Goal: Task Accomplishment & Management: Complete application form

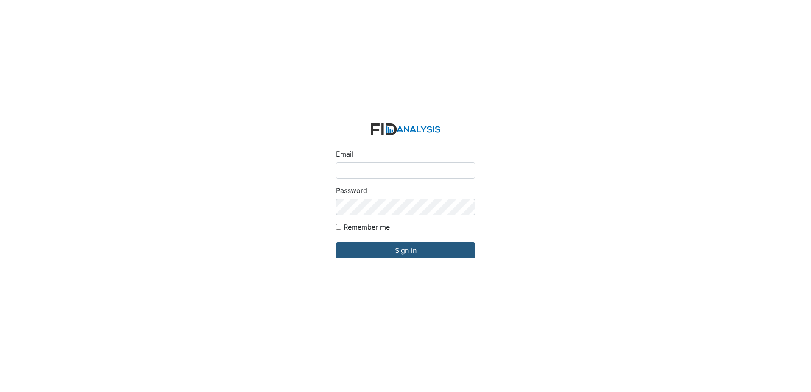
click at [365, 167] on input "Email" at bounding box center [405, 170] width 139 height 16
type input "[EMAIL_ADDRESS][DOMAIN_NAME]"
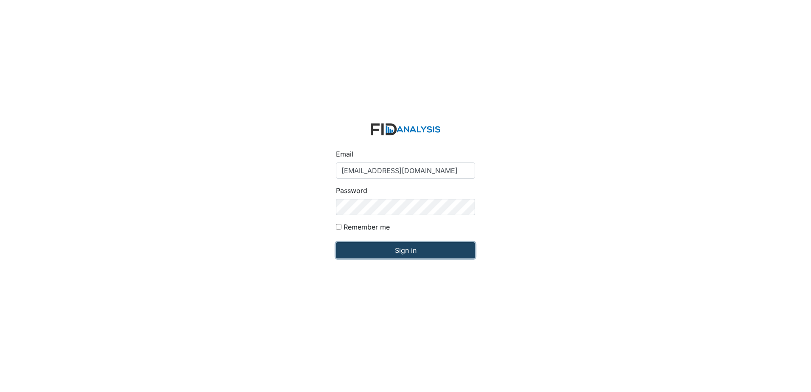
click at [398, 251] on input "Sign in" at bounding box center [405, 250] width 139 height 16
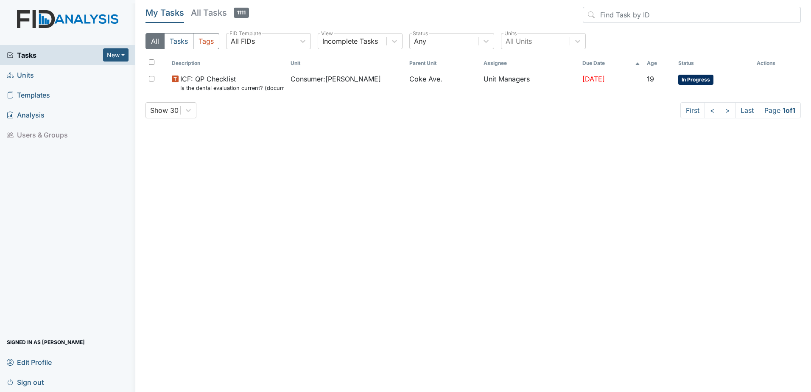
click at [30, 76] on span "Units" at bounding box center [20, 74] width 27 height 13
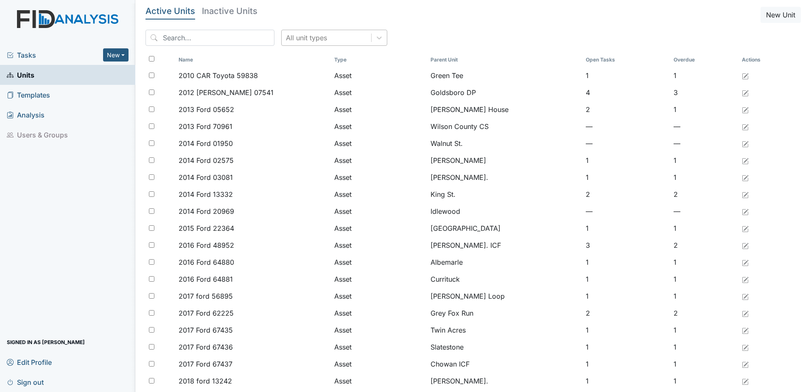
click at [302, 44] on div "All unit types" at bounding box center [327, 37] width 90 height 15
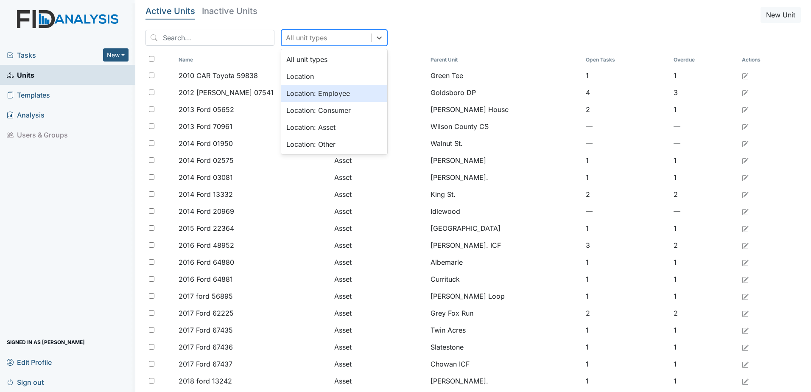
click at [320, 95] on div "Location: Employee" at bounding box center [334, 93] width 106 height 17
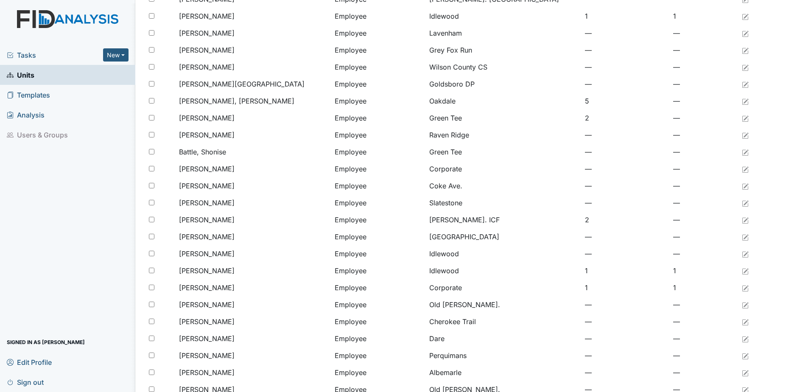
scroll to position [560, 0]
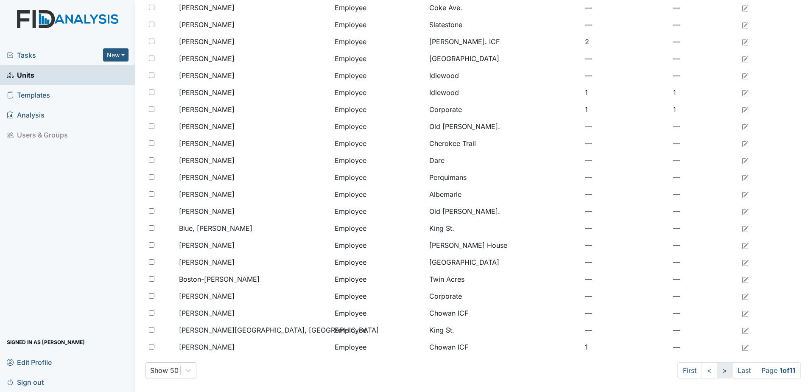
click at [718, 372] on link ">" at bounding box center [725, 370] width 16 height 16
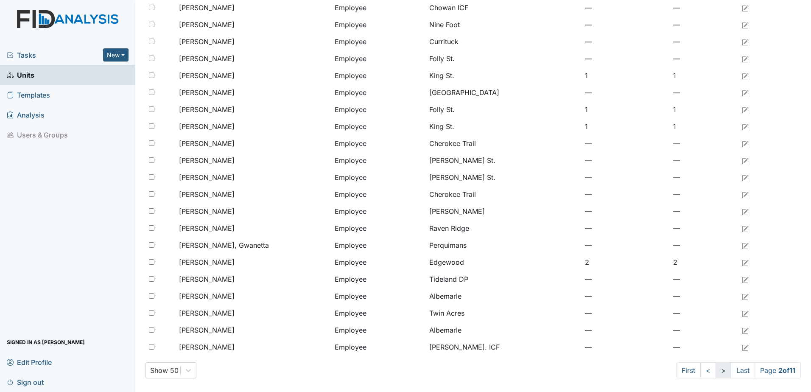
click at [718, 372] on link ">" at bounding box center [724, 370] width 16 height 16
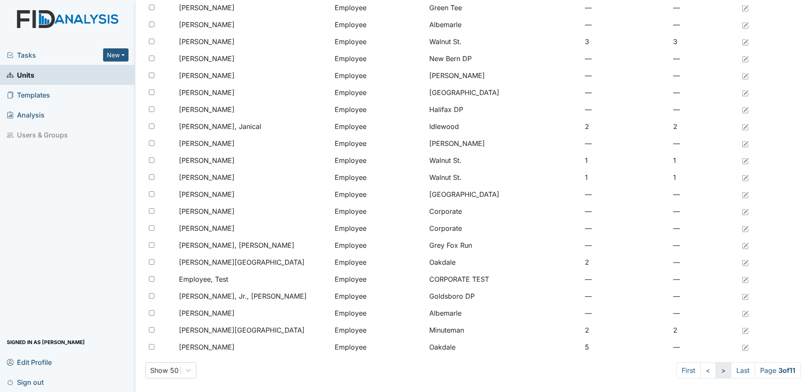
click at [718, 372] on link ">" at bounding box center [724, 370] width 16 height 16
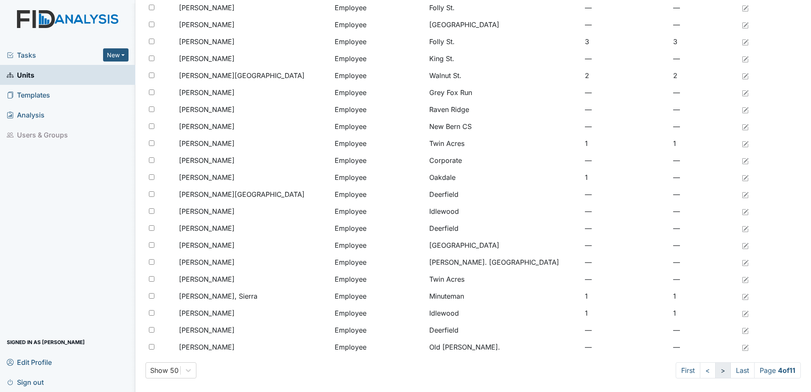
click at [718, 372] on link ">" at bounding box center [723, 370] width 16 height 16
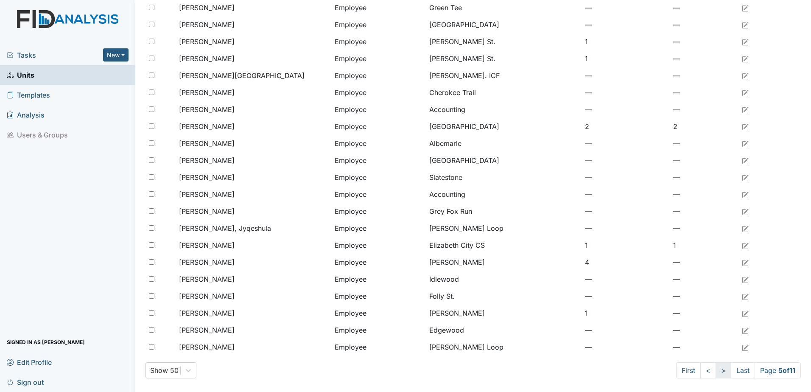
click at [718, 372] on link ">" at bounding box center [724, 370] width 16 height 16
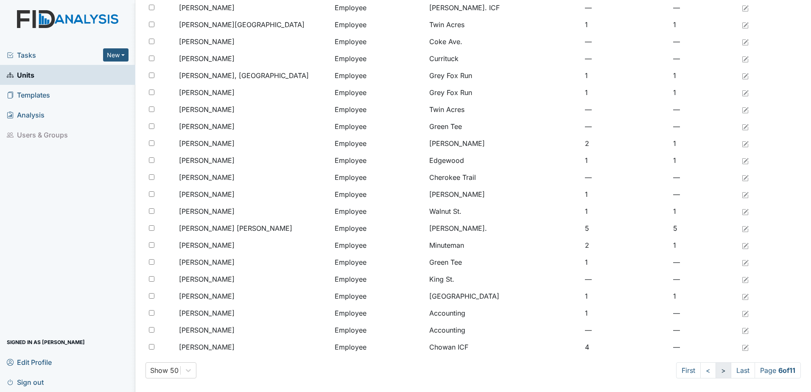
click at [718, 372] on link ">" at bounding box center [724, 370] width 16 height 16
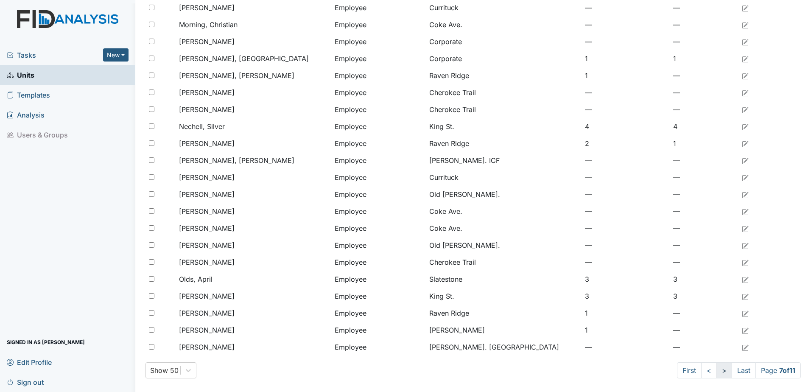
click at [718, 372] on link ">" at bounding box center [725, 370] width 16 height 16
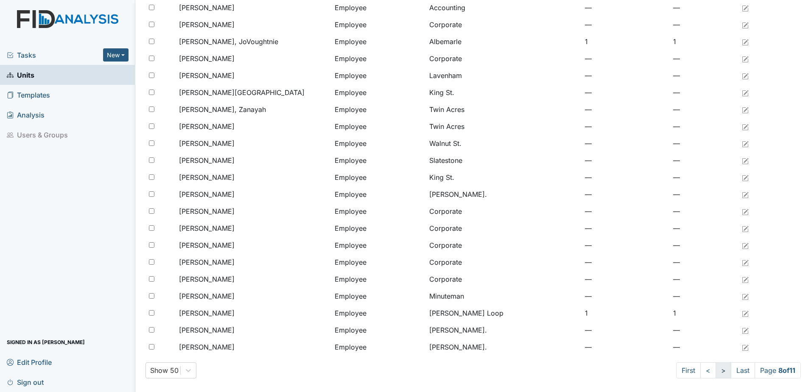
click at [718, 372] on link ">" at bounding box center [724, 370] width 16 height 16
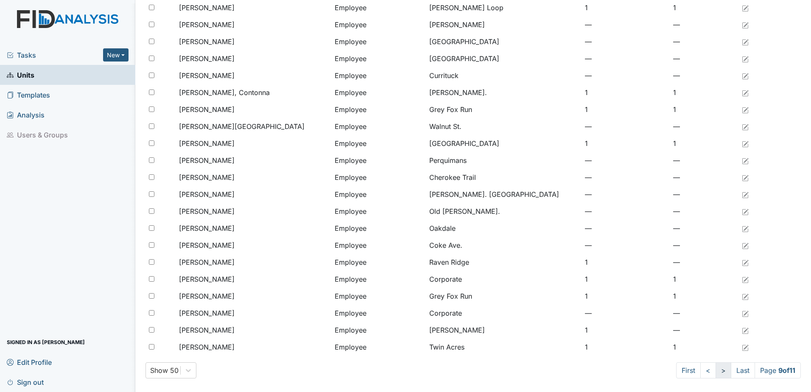
click at [718, 372] on link ">" at bounding box center [724, 370] width 16 height 16
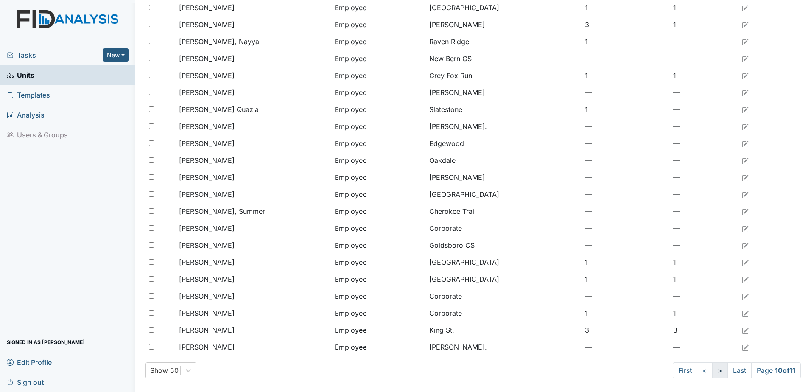
click at [718, 372] on link ">" at bounding box center [720, 370] width 16 height 16
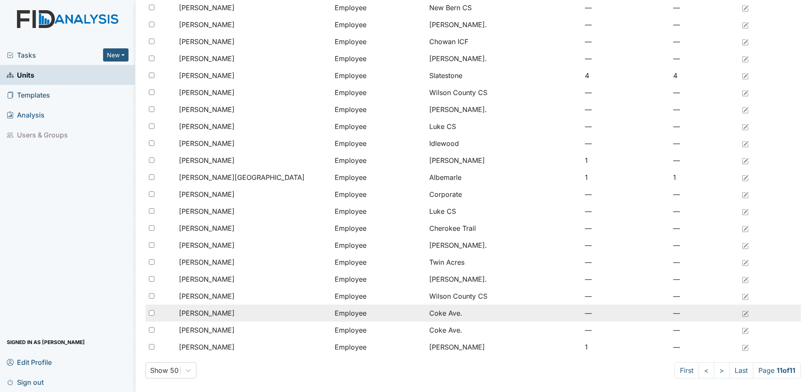
click at [154, 312] on input "checkbox" at bounding box center [152, 313] width 6 height 6
checkbox input "true"
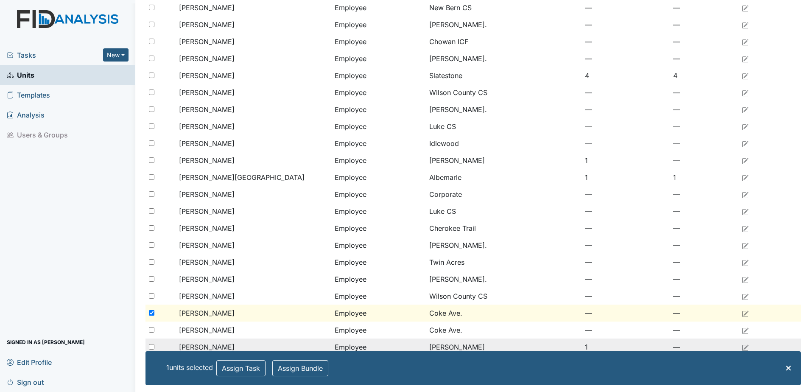
click at [504, 340] on td "Lockwood" at bounding box center [504, 347] width 156 height 17
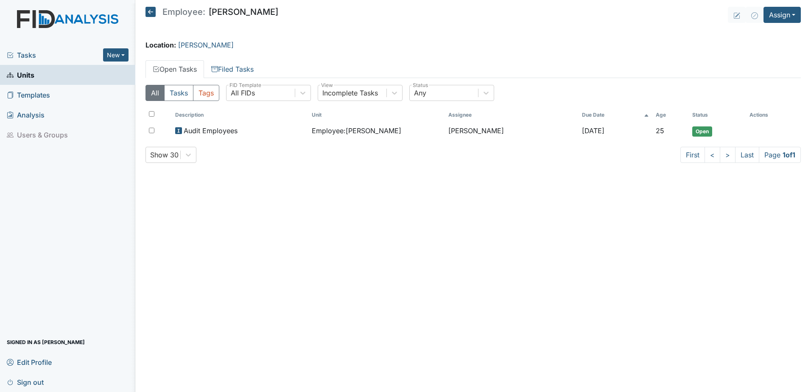
click at [150, 12] on icon at bounding box center [151, 12] width 10 height 10
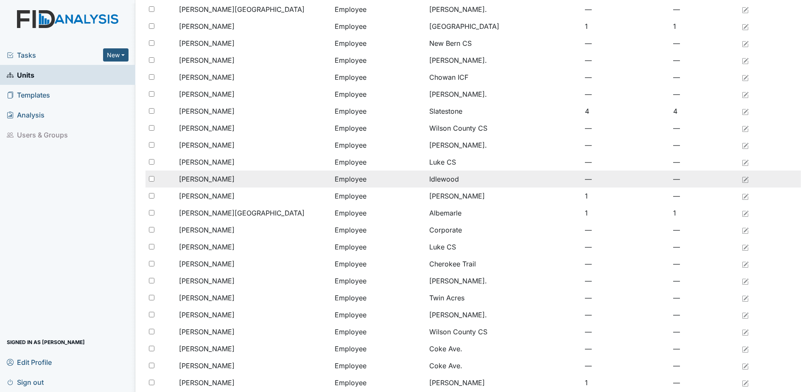
scroll to position [424, 0]
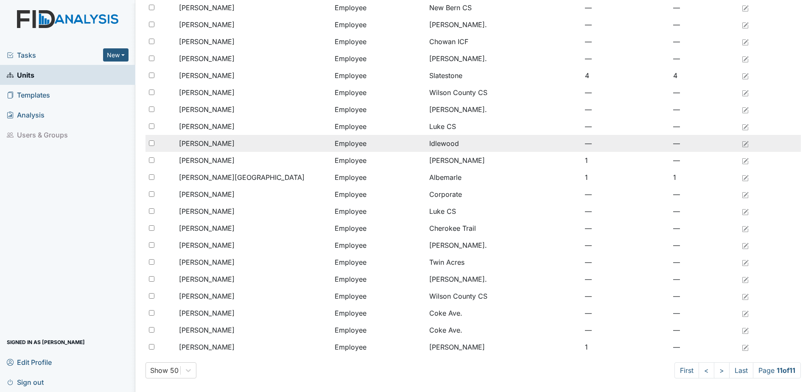
click at [221, 313] on span "[PERSON_NAME]" at bounding box center [207, 313] width 56 height 10
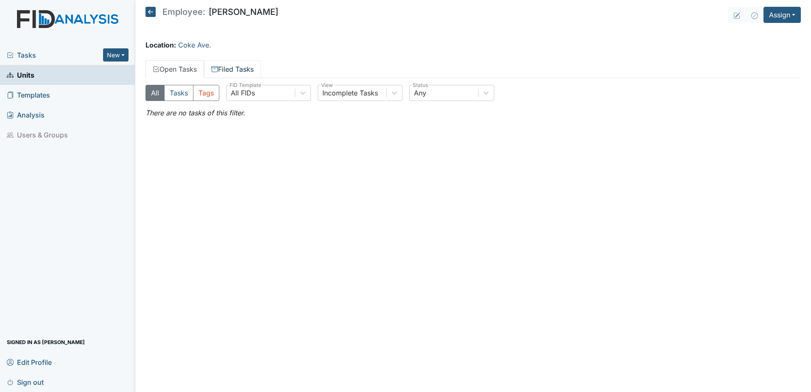
click at [233, 64] on link "Filed Tasks" at bounding box center [232, 69] width 57 height 18
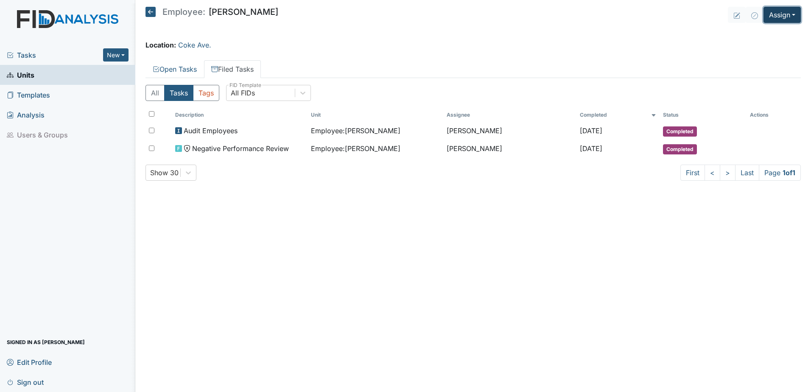
click at [779, 19] on button "Assign" at bounding box center [782, 15] width 37 height 16
click at [766, 31] on link "Assign Form" at bounding box center [762, 35] width 76 height 14
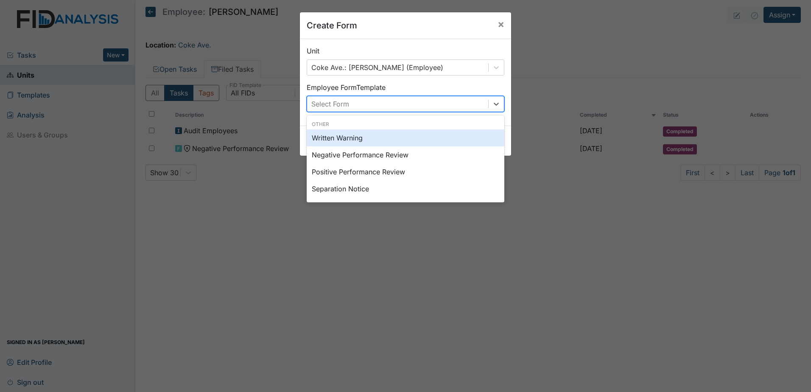
click at [398, 106] on div "Select Form" at bounding box center [397, 103] width 181 height 15
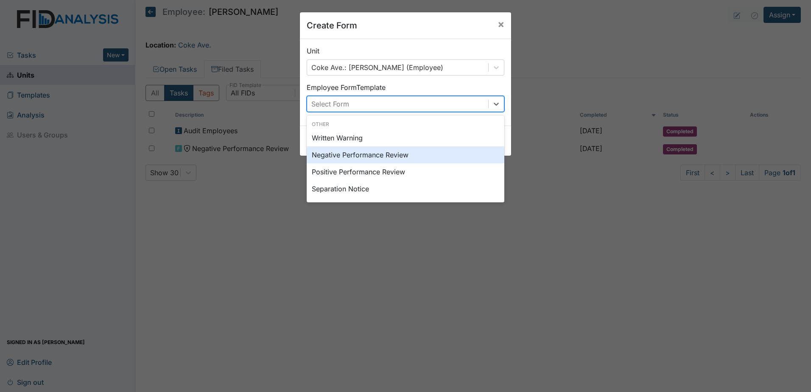
click at [391, 156] on div "Negative Performance Review" at bounding box center [406, 154] width 198 height 17
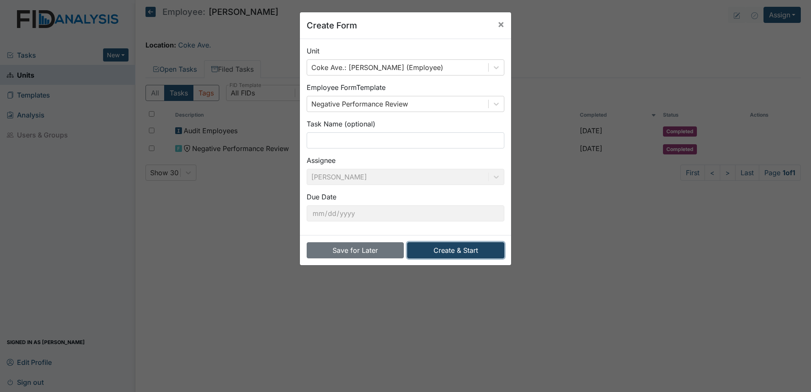
click at [462, 251] on button "Create & Start" at bounding box center [455, 250] width 97 height 16
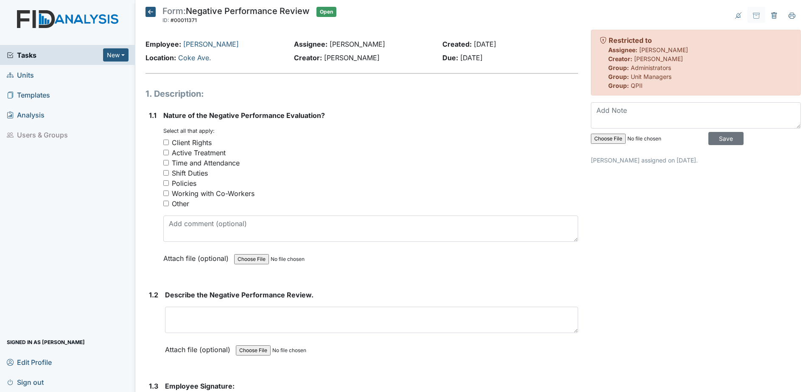
click at [167, 172] on input "Shift Duties" at bounding box center [166, 173] width 6 height 6
checkbox input "true"
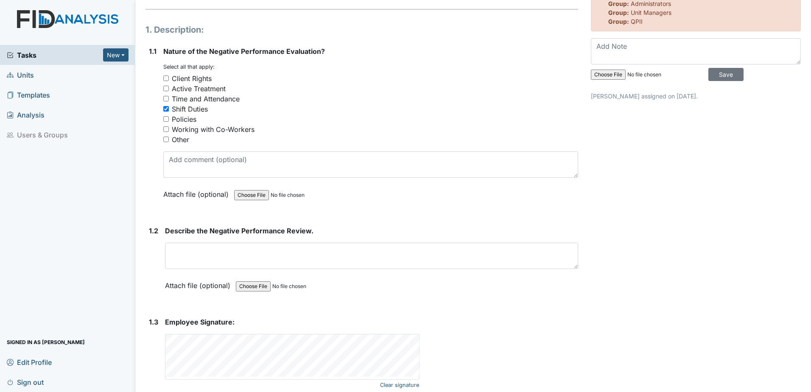
scroll to position [85, 0]
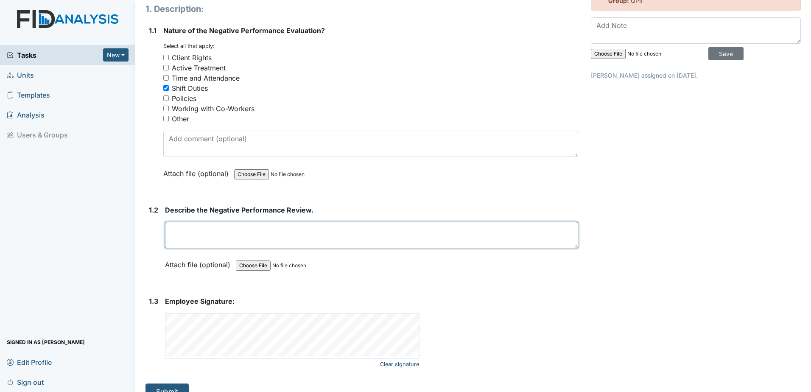
click at [190, 232] on textarea at bounding box center [371, 235] width 413 height 26
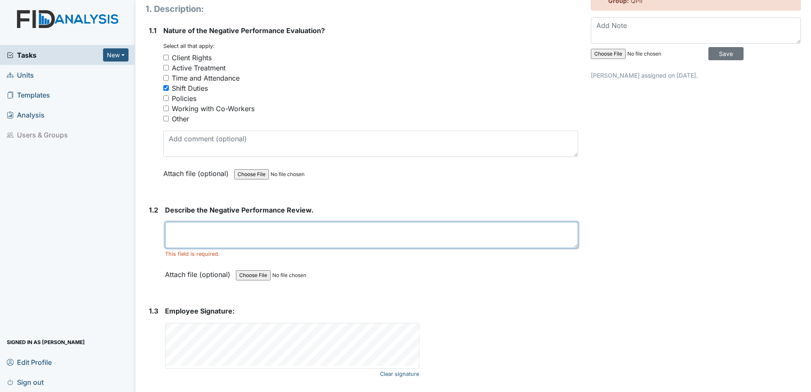
click at [220, 232] on textarea at bounding box center [371, 235] width 413 height 26
click at [184, 230] on textarea at bounding box center [371, 235] width 413 height 26
click at [196, 242] on textarea at bounding box center [371, 235] width 413 height 26
click at [236, 232] on textarea at bounding box center [371, 235] width 413 height 26
click at [179, 227] on textarea "801(X)" at bounding box center [371, 235] width 413 height 26
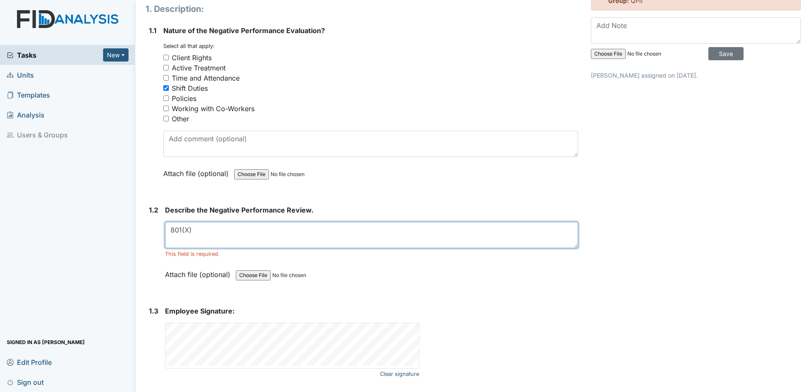
click at [182, 229] on textarea "801(X)" at bounding box center [371, 235] width 413 height 26
click at [209, 234] on textarea "801-(X)" at bounding box center [371, 235] width 413 height 26
type textarea "801-(X) Negligence in the performance of job duties."
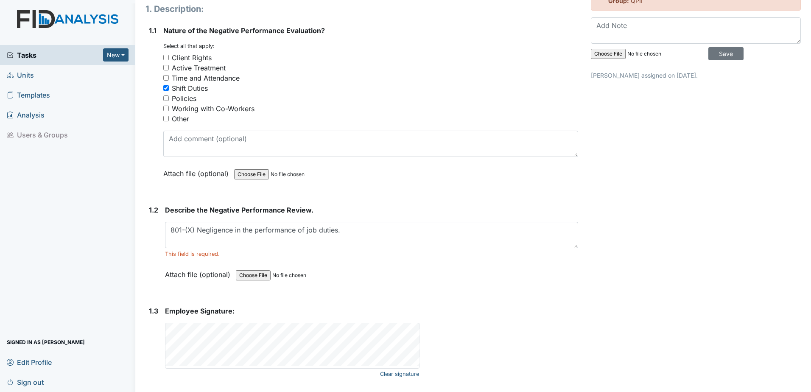
click at [368, 280] on div "Attach file (optional) You can upload .pdf, .txt, .jpg, .jpeg, .png, .csv, .xls…" at bounding box center [371, 275] width 413 height 21
drag, startPoint x: 193, startPoint y: 389, endPoint x: 198, endPoint y: 414, distance: 25.5
drag, startPoint x: 198, startPoint y: 414, endPoint x: 700, endPoint y: 196, distance: 547.0
click at [700, 196] on div "Archive Task × Are you sure you want to archive this task? It will appear as in…" at bounding box center [696, 165] width 223 height 487
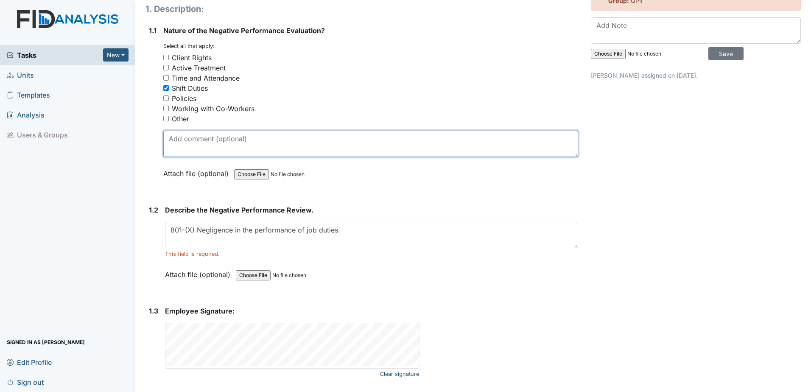
click at [244, 143] on textarea at bounding box center [370, 144] width 415 height 26
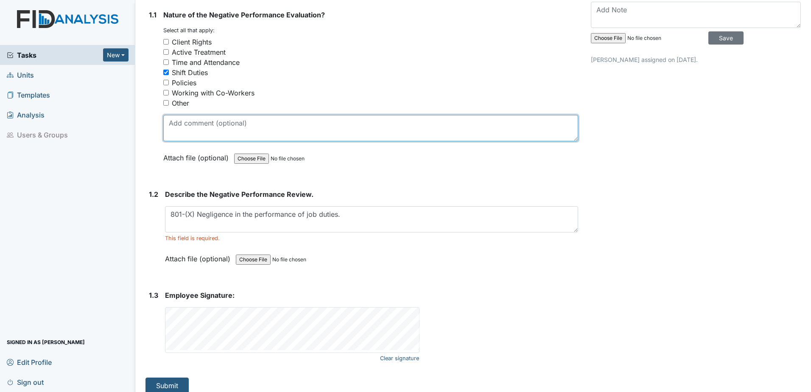
scroll to position [109, 0]
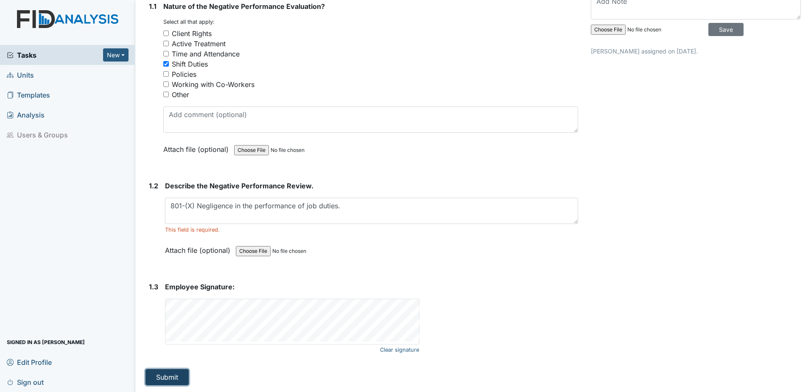
click at [167, 376] on button "Submit" at bounding box center [167, 377] width 43 height 16
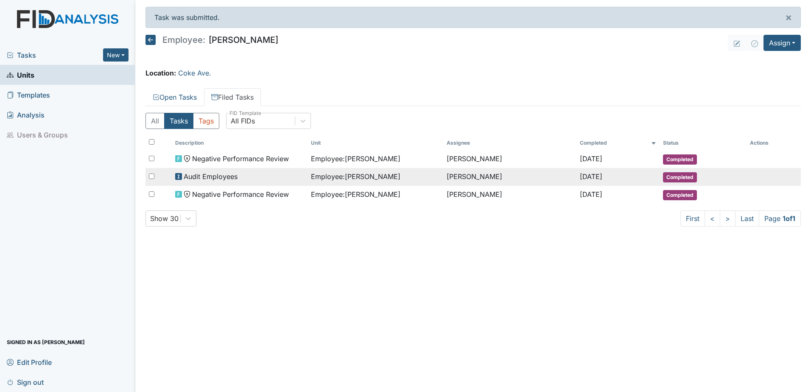
click at [522, 174] on td "[PERSON_NAME]" at bounding box center [509, 177] width 133 height 18
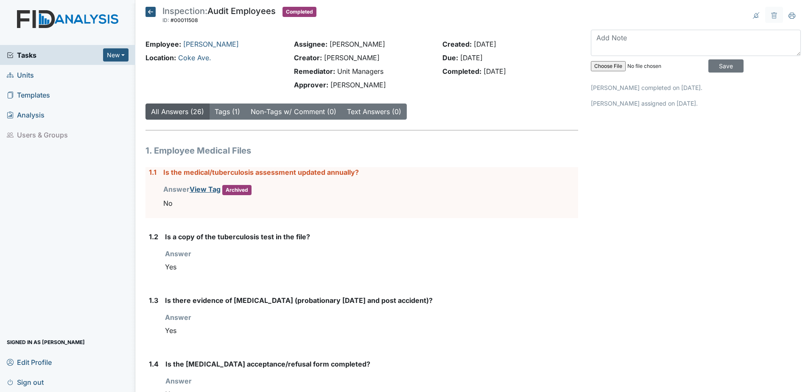
click at [154, 15] on icon at bounding box center [151, 12] width 10 height 10
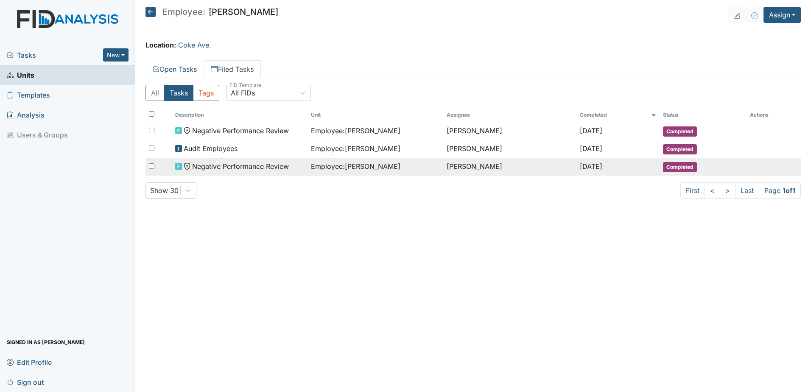
click at [388, 164] on span "Employee : Wynne, Briana" at bounding box center [356, 166] width 90 height 10
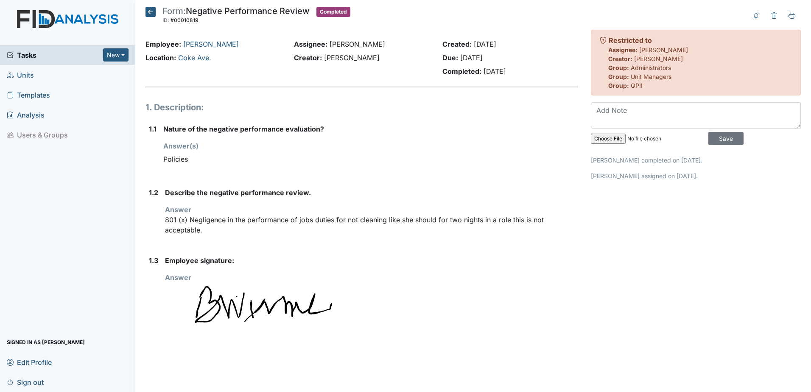
click at [154, 16] on icon at bounding box center [151, 12] width 10 height 10
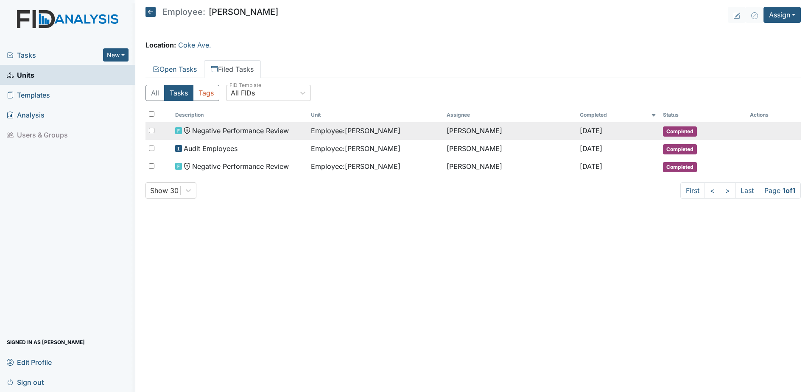
click at [393, 129] on span "Employee : Wynne, Briana" at bounding box center [356, 131] width 90 height 10
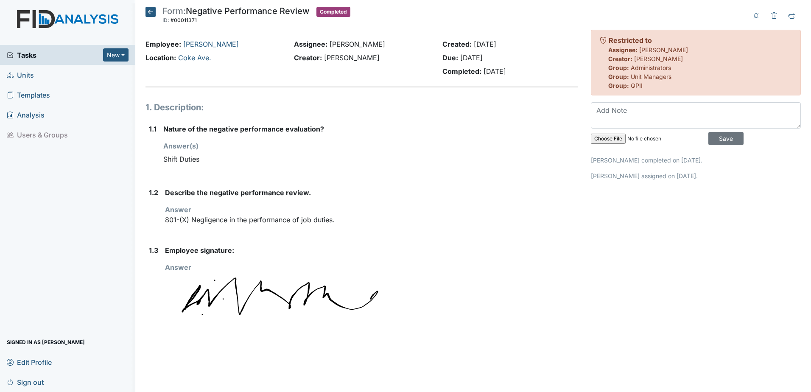
click at [151, 8] on icon at bounding box center [151, 12] width 10 height 10
